Goal: Contribute content: Contribute content

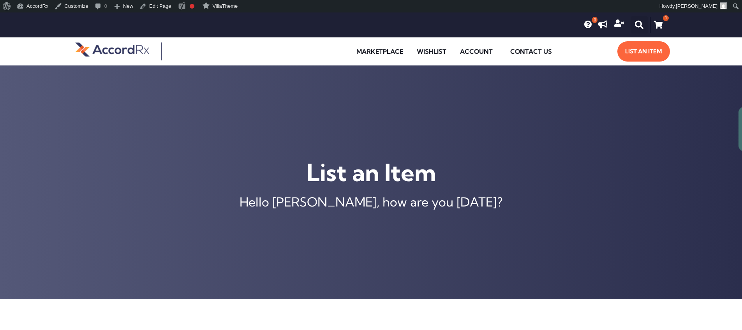
type input "[MEDICAL_DATA] ER 105 MG TABLET"
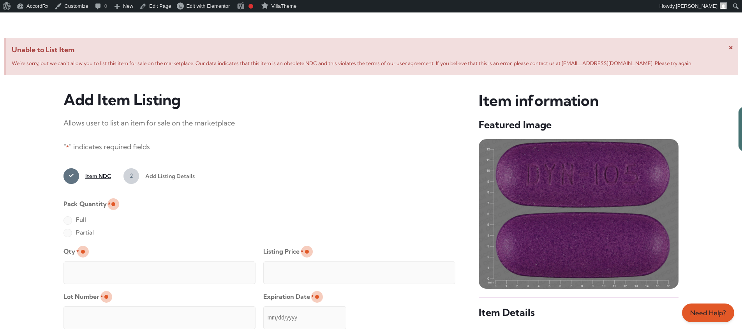
scroll to position [299, 0]
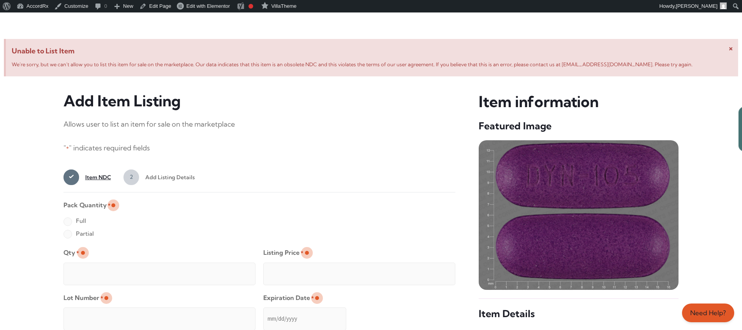
click at [67, 222] on label "Full" at bounding box center [75, 221] width 23 height 12
click at [0, 0] on input "Full" at bounding box center [0, 0] width 0 height 0
click at [93, 265] on input "Qty *" at bounding box center [160, 274] width 192 height 23
type input "2"
click at [434, 272] on input "Listing Price *" at bounding box center [359, 274] width 192 height 23
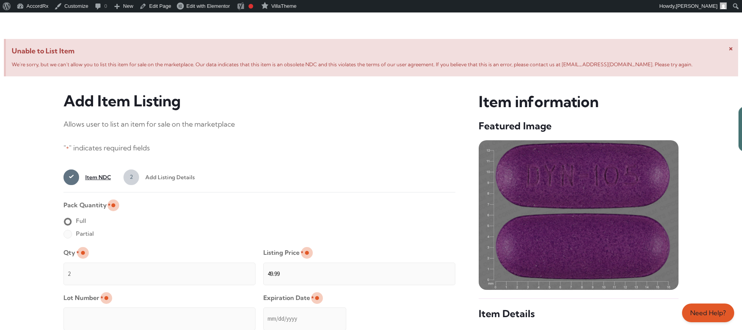
type input "49.99"
click at [210, 313] on input "Lot Number *" at bounding box center [160, 319] width 192 height 23
type input "TEST23456"
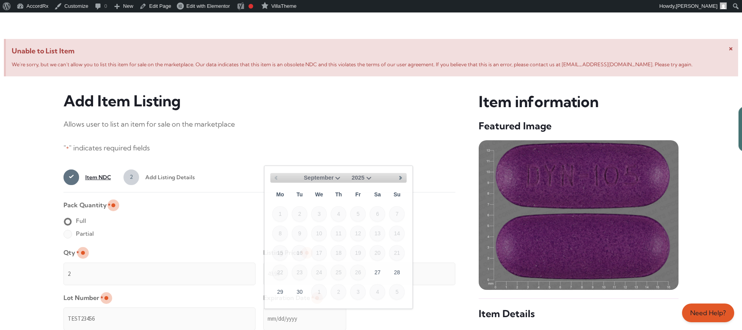
click at [264, 311] on input "Expiration Date *" at bounding box center [304, 319] width 83 height 23
click at [335, 177] on select "September October November December" at bounding box center [323, 178] width 39 height 10
click at [303, 288] on link "30" at bounding box center [300, 292] width 16 height 16
type input "[DATE]"
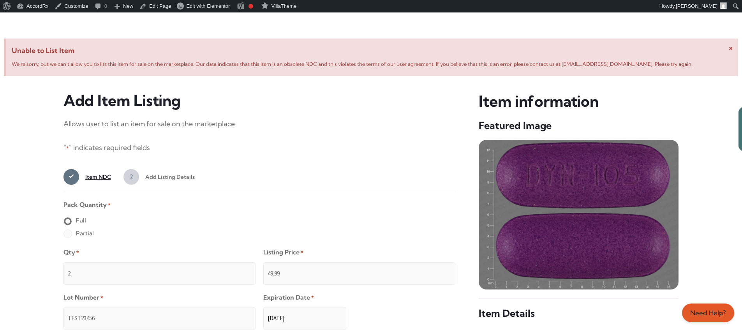
scroll to position [622, 0]
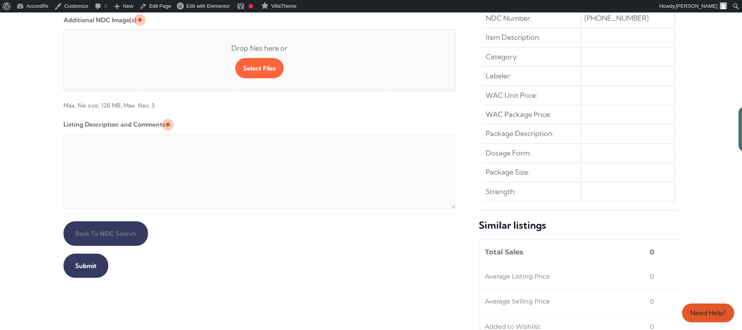
click at [252, 136] on textarea "Listing Description and Comments" at bounding box center [260, 171] width 392 height 75
type textarea "Automated Testing - list comment from [MEDICAL_DATA][DOMAIN_NAME]"
click at [85, 266] on input "Submit" at bounding box center [86, 266] width 45 height 24
